Goal: Information Seeking & Learning: Find specific fact

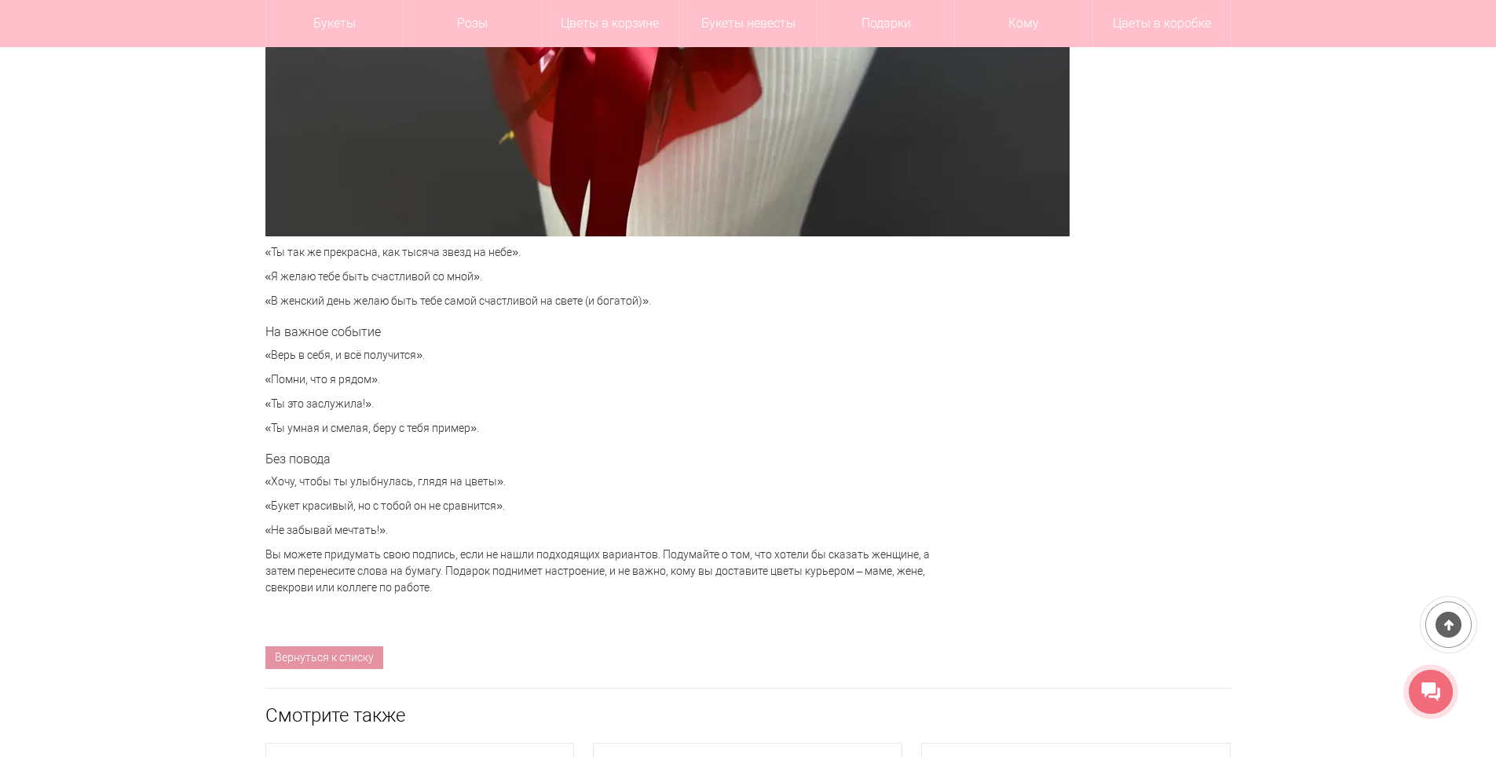
scroll to position [6598, 0]
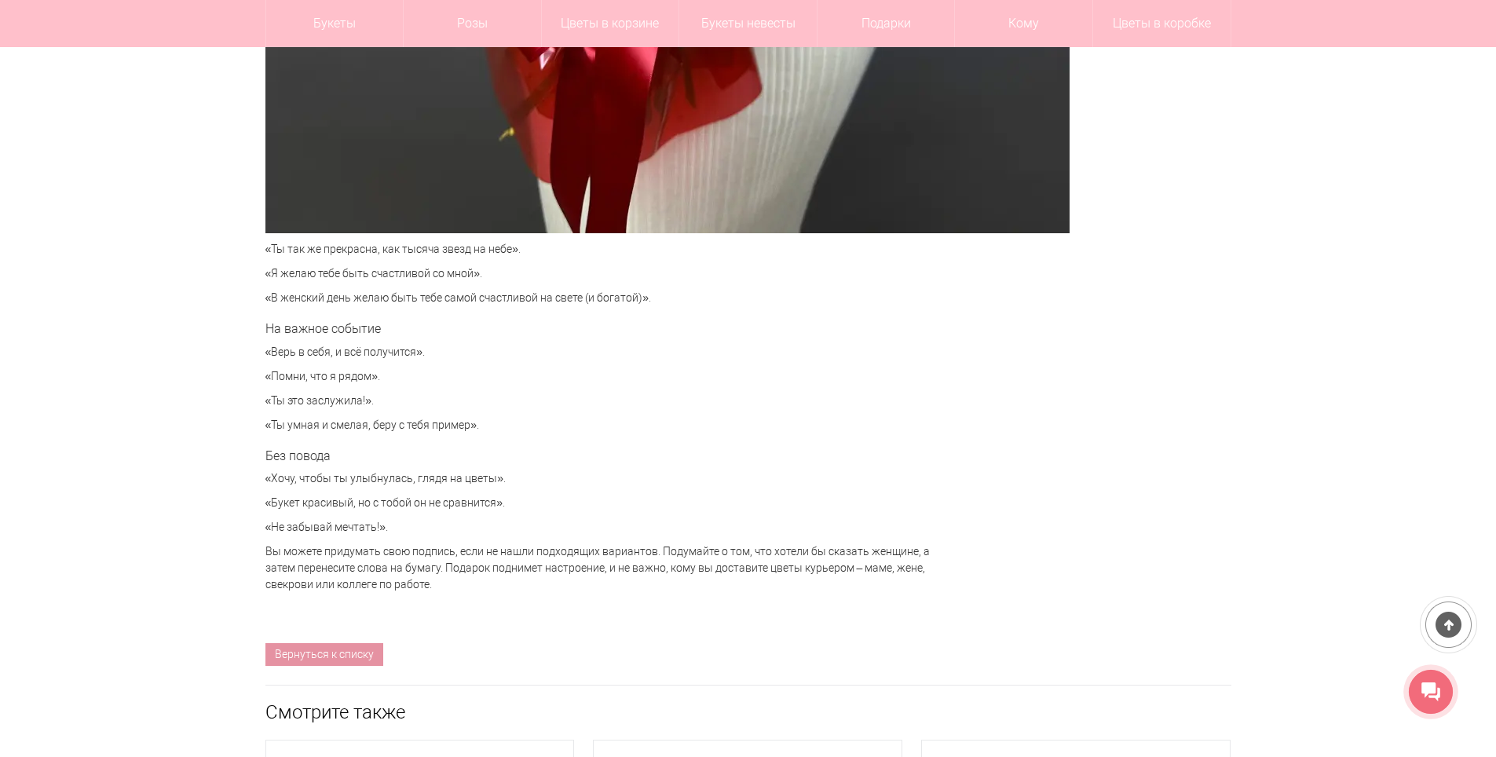
drag, startPoint x: 269, startPoint y: 501, endPoint x: 495, endPoint y: 503, distance: 225.5
click at [495, 503] on p "«Букет красивый, но с тобой он не сравнится»." at bounding box center [600, 503] width 668 height 16
copy p "Букет красивый, но с тобой он не сравнится"
drag, startPoint x: 274, startPoint y: 502, endPoint x: 495, endPoint y: 501, distance: 220.7
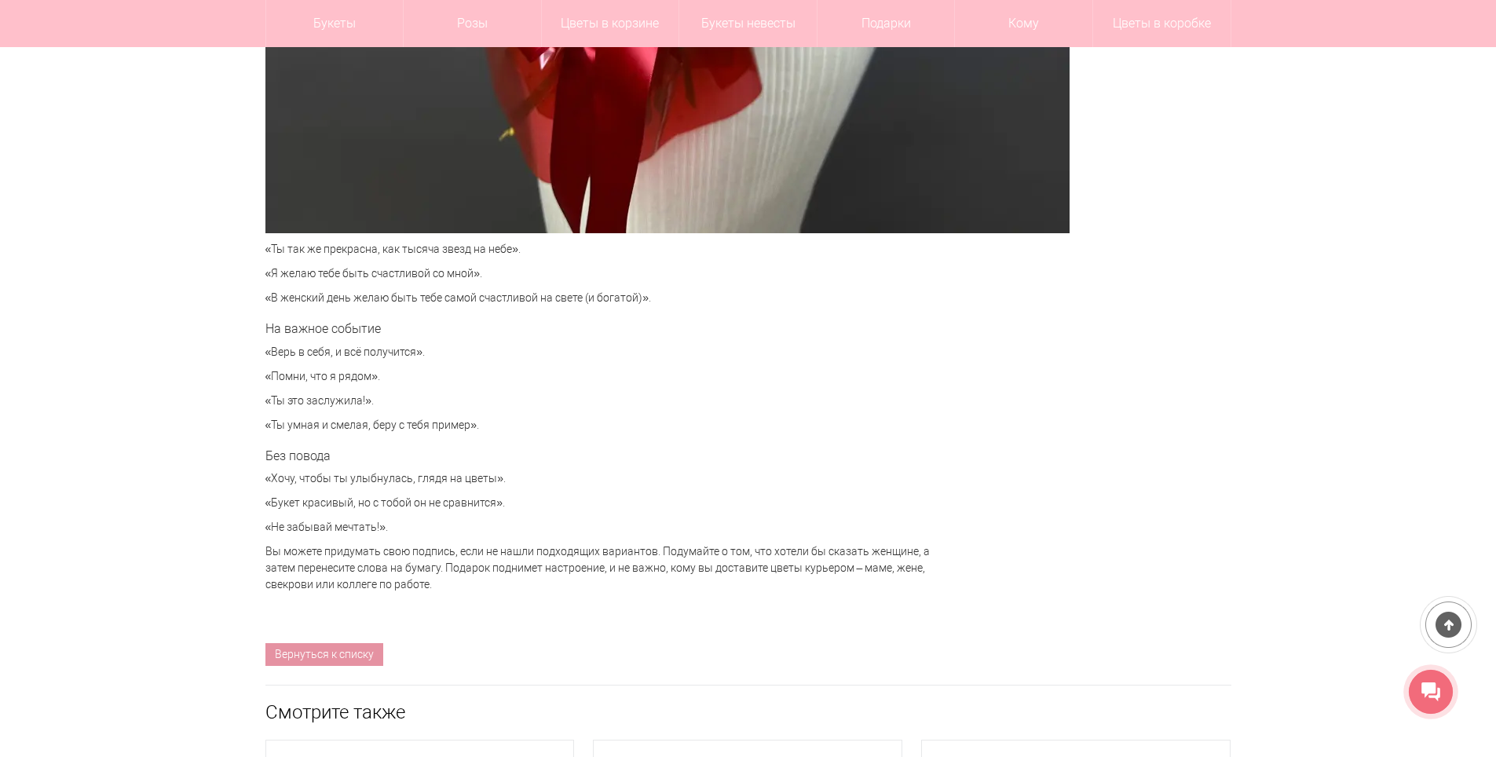
click at [495, 501] on p "«Букет красивый, но с тобой он не сравнится»." at bounding box center [600, 503] width 668 height 16
drag, startPoint x: 522, startPoint y: 506, endPoint x: 222, endPoint y: 505, distance: 299.3
copy p "«Букет красивый, но с тобой он не сравнится»."
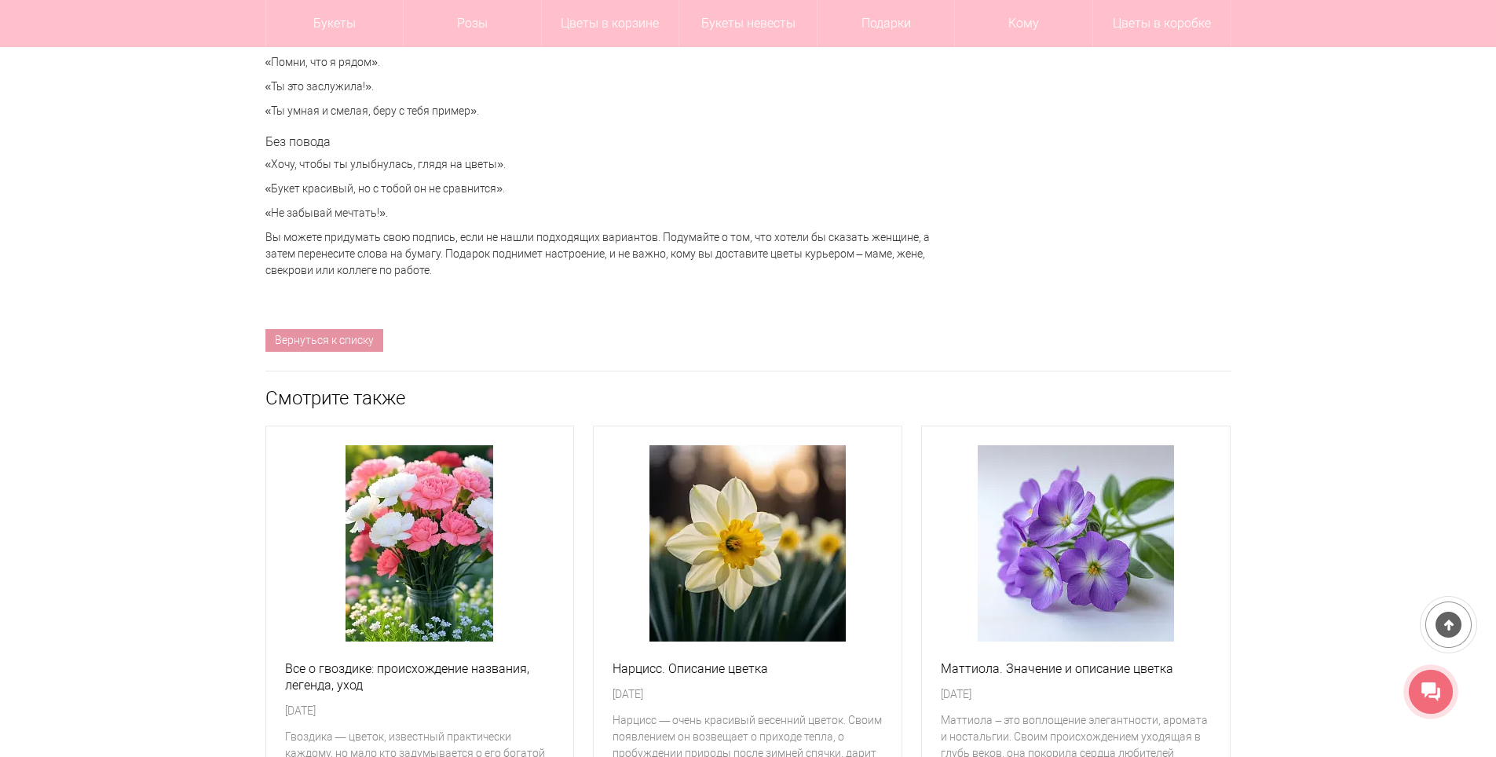
scroll to position [6677, 0]
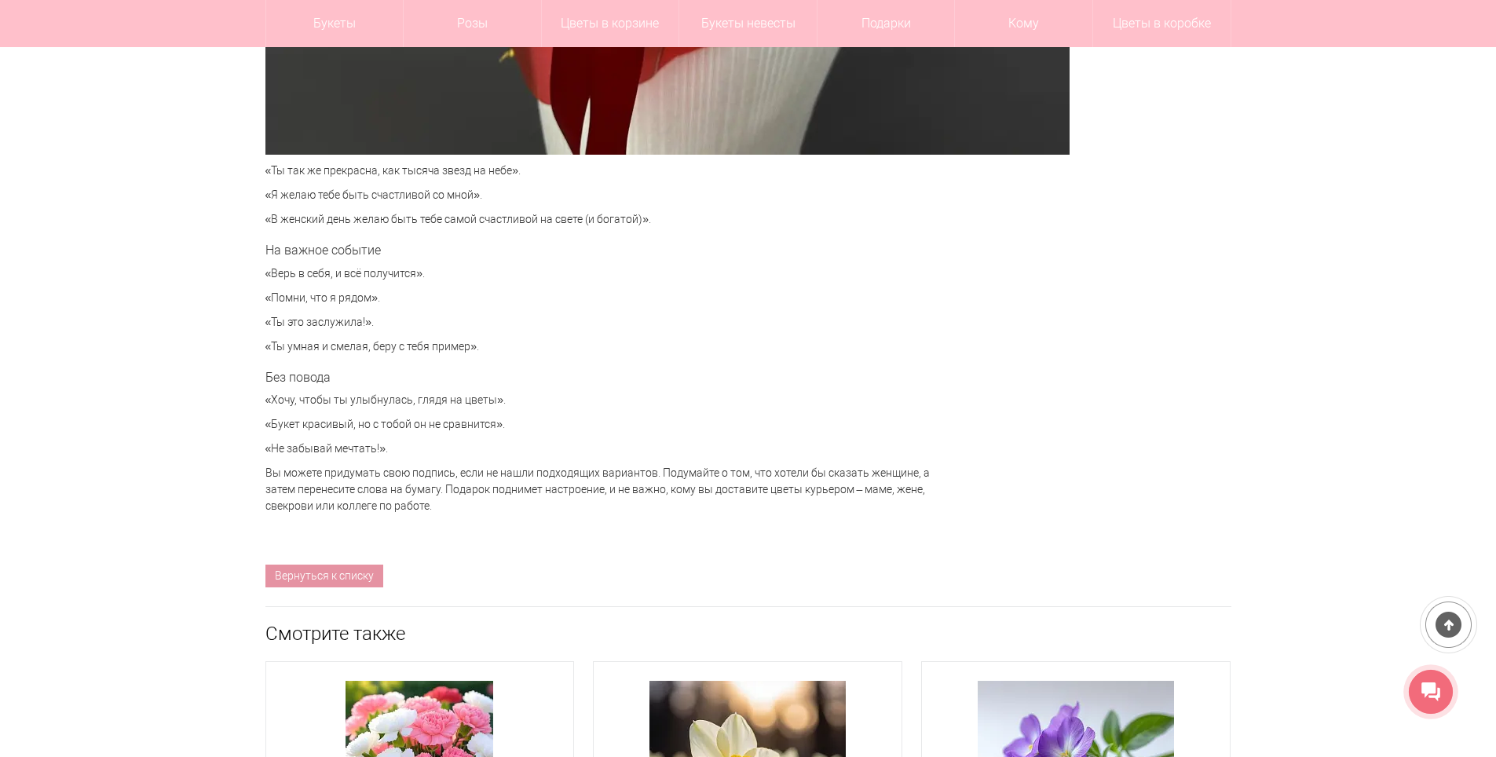
drag, startPoint x: 351, startPoint y: 401, endPoint x: 490, endPoint y: 397, distance: 139.1
click at [490, 397] on p "«Хочу, чтобы ты улыбнулась, глядя на цветы»." at bounding box center [600, 400] width 668 height 16
copy p "улыбнулась, глядя на цветы"
